Goal: Information Seeking & Learning: Find contact information

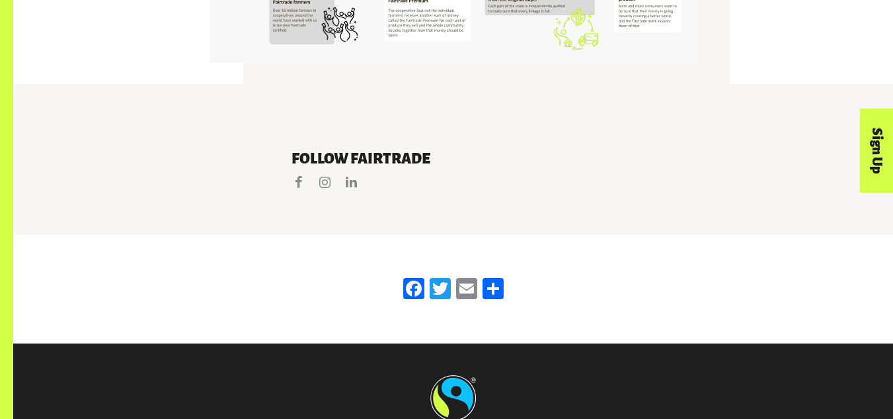
scroll to position [2755, 0]
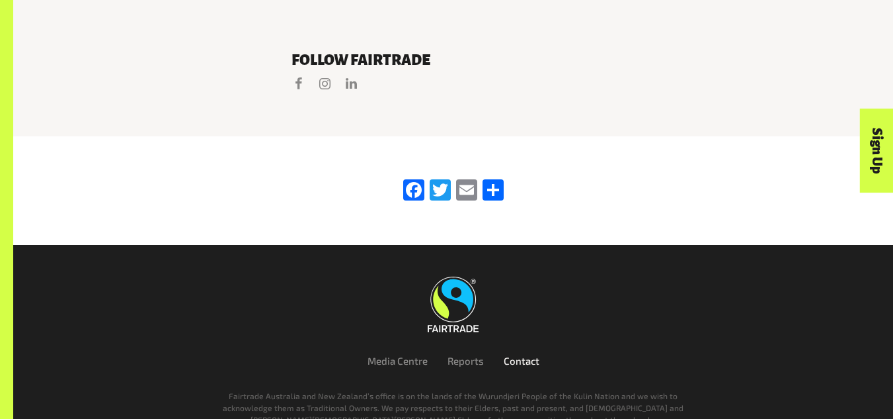
click at [523, 354] on link "Contact" at bounding box center [522, 360] width 36 height 12
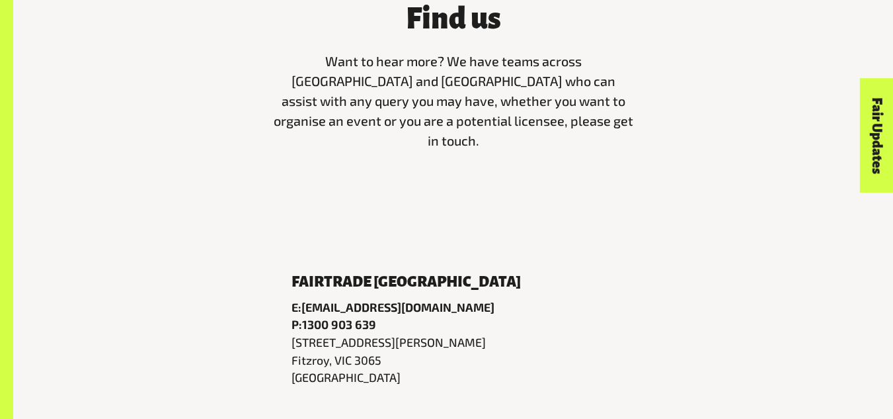
scroll to position [529, 0]
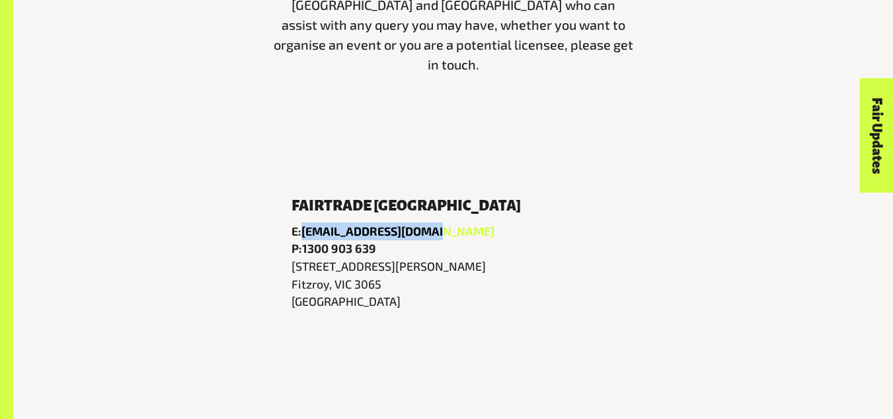
drag, startPoint x: 446, startPoint y: 217, endPoint x: 303, endPoint y: 216, distance: 142.2
click at [303, 222] on p "E: [EMAIL_ADDRESS][DOMAIN_NAME]" at bounding box center [454, 231] width 324 height 18
copy link "[EMAIL_ADDRESS][DOMAIN_NAME]"
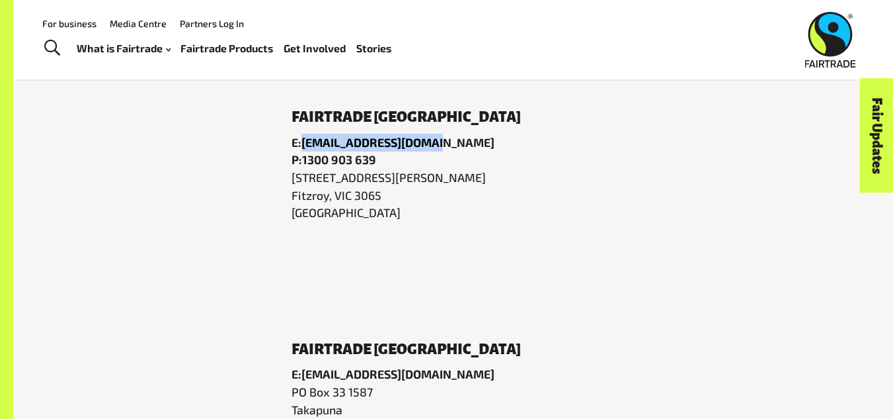
scroll to position [595, 0]
